Goal: Information Seeking & Learning: Learn about a topic

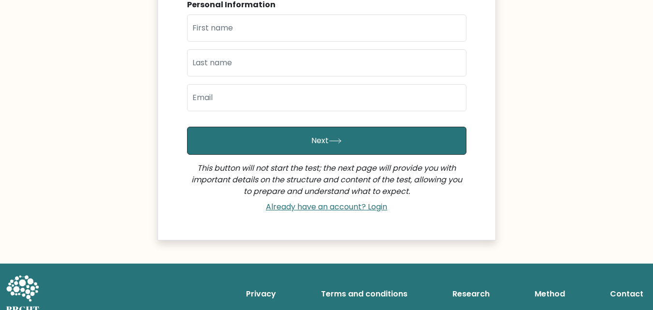
scroll to position [233, 0]
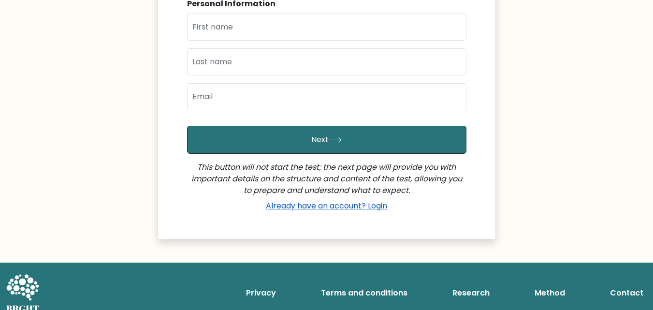
click at [337, 200] on link "Already have an account? Login" at bounding box center [326, 205] width 129 height 11
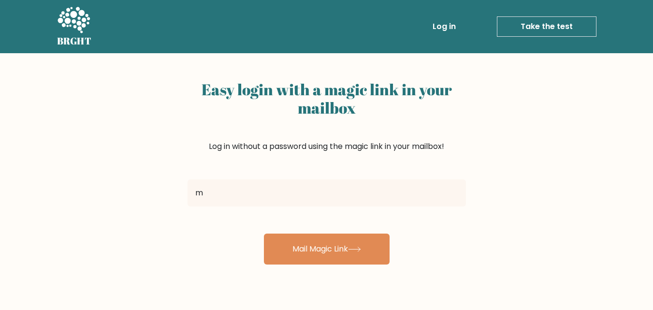
type input "[EMAIL_ADDRESS][DOMAIN_NAME]"
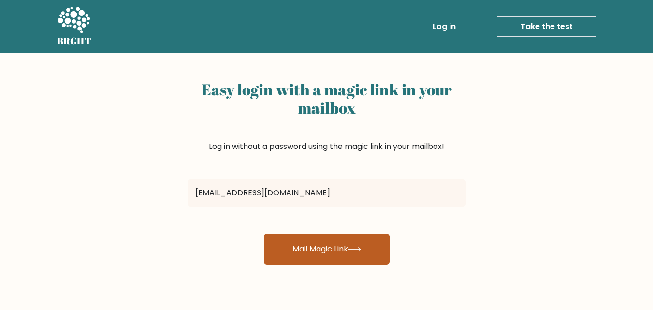
click at [334, 252] on button "Mail Magic Link" at bounding box center [327, 248] width 126 height 31
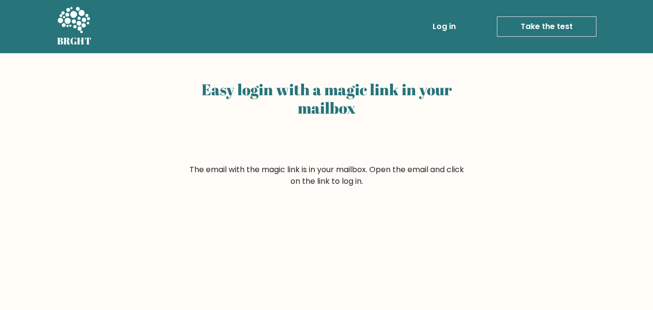
click at [451, 28] on link "Log in" at bounding box center [443, 26] width 31 height 19
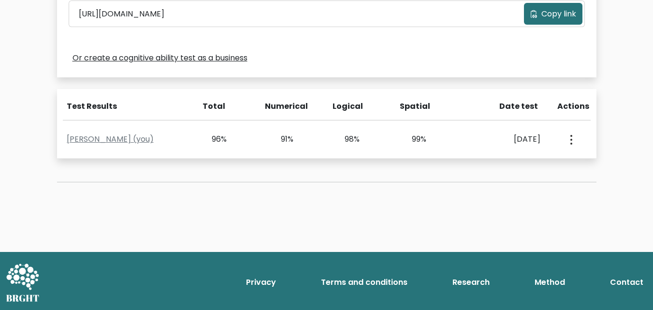
scroll to position [350, 0]
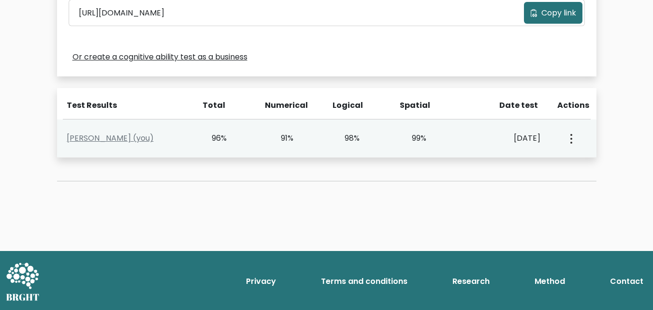
click at [571, 142] on circle "button" at bounding box center [571, 143] width 2 height 2
click at [577, 170] on link "View Profile" at bounding box center [605, 165] width 76 height 15
click at [567, 139] on button "button" at bounding box center [570, 138] width 8 height 30
click at [577, 173] on link "View Profile" at bounding box center [605, 165] width 76 height 15
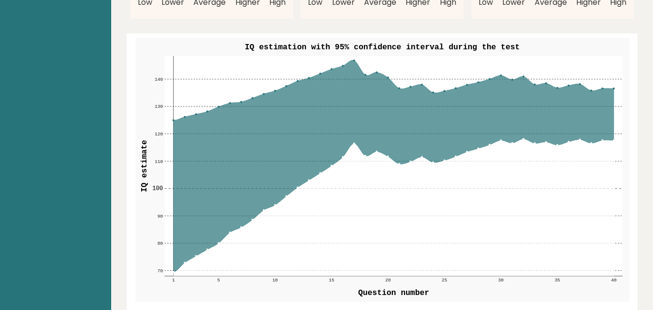
scroll to position [1111, 0]
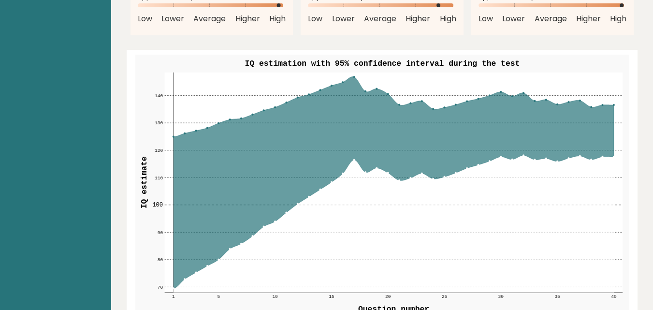
drag, startPoint x: 181, startPoint y: 136, endPoint x: 201, endPoint y: 132, distance: 20.6
click at [199, 133] on icon at bounding box center [393, 182] width 440 height 212
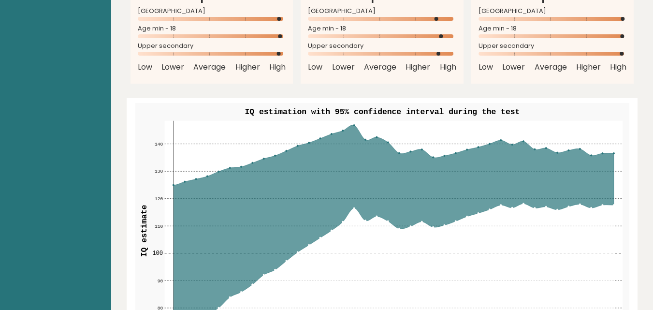
click at [353, 124] on circle at bounding box center [353, 124] width 1 height 1
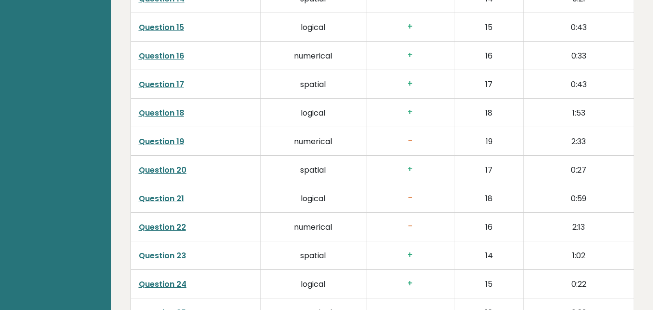
scroll to position [1932, 0]
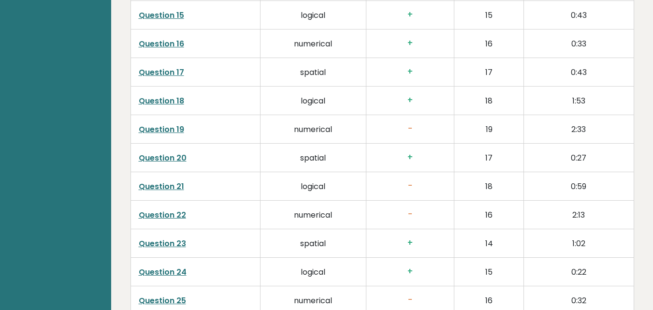
click at [407, 181] on h3 "-" at bounding box center [410, 186] width 72 height 10
click at [179, 181] on link "Question 21" at bounding box center [161, 186] width 45 height 11
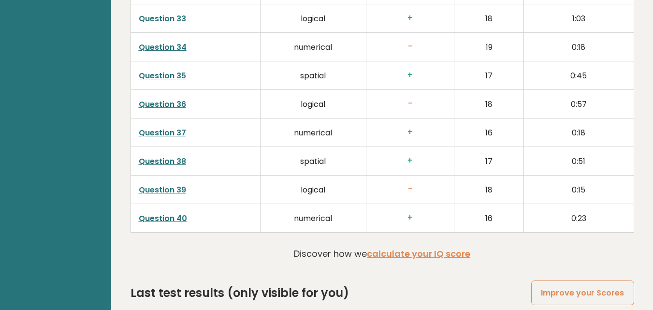
scroll to position [2475, 0]
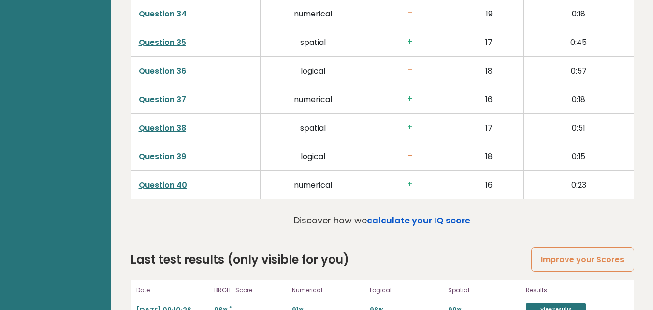
click at [403, 214] on link "calculate your IQ score" at bounding box center [418, 220] width 103 height 12
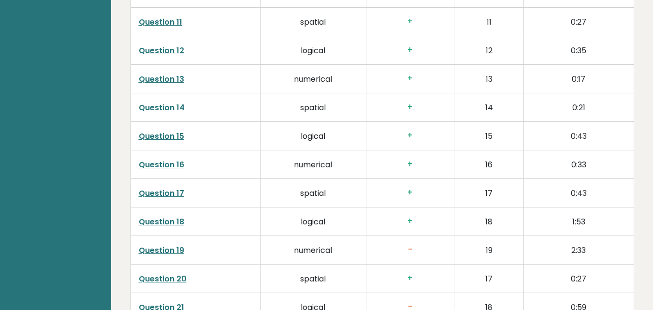
scroll to position [1847, 0]
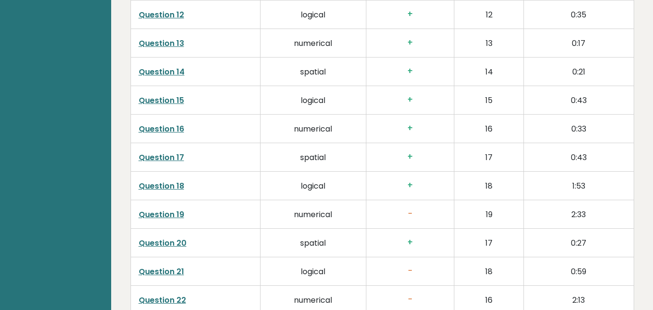
click at [170, 209] on link "Question 19" at bounding box center [161, 214] width 45 height 11
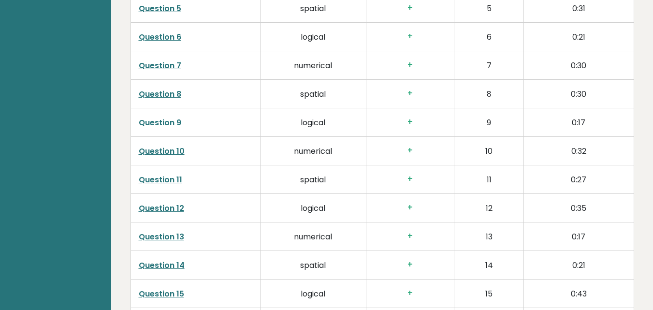
scroll to position [1509, 0]
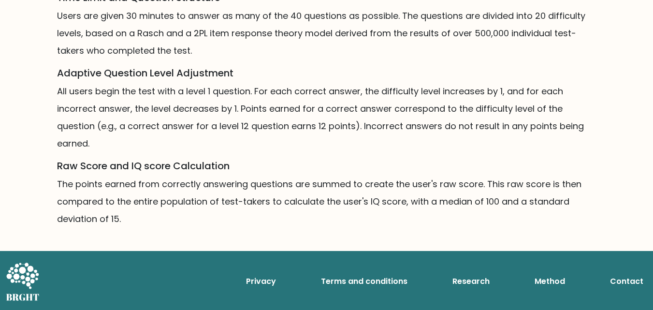
scroll to position [724, 0]
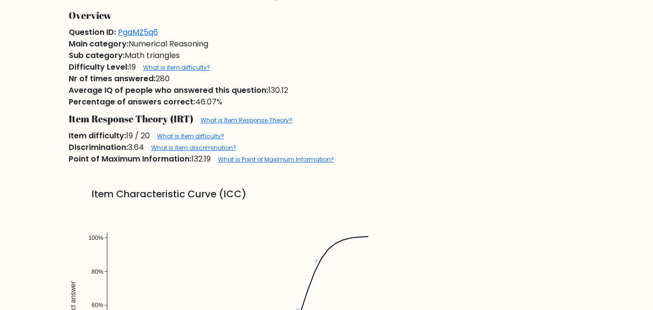
scroll to position [435, 0]
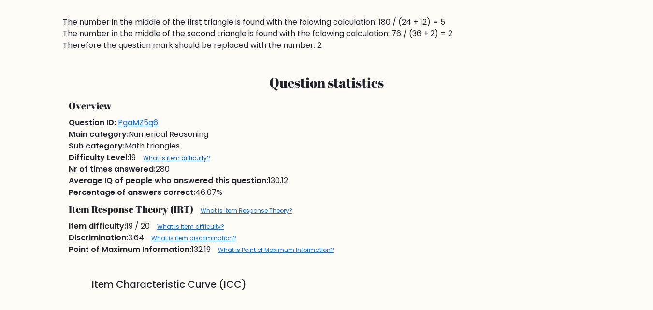
click at [157, 161] on link "What is item difficulty?" at bounding box center [176, 158] width 67 height 8
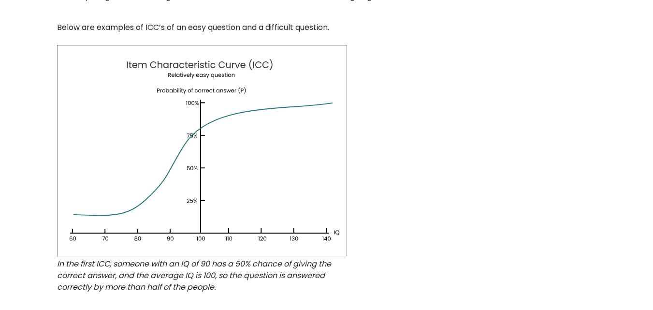
scroll to position [483, 0]
